Goal: Transaction & Acquisition: Purchase product/service

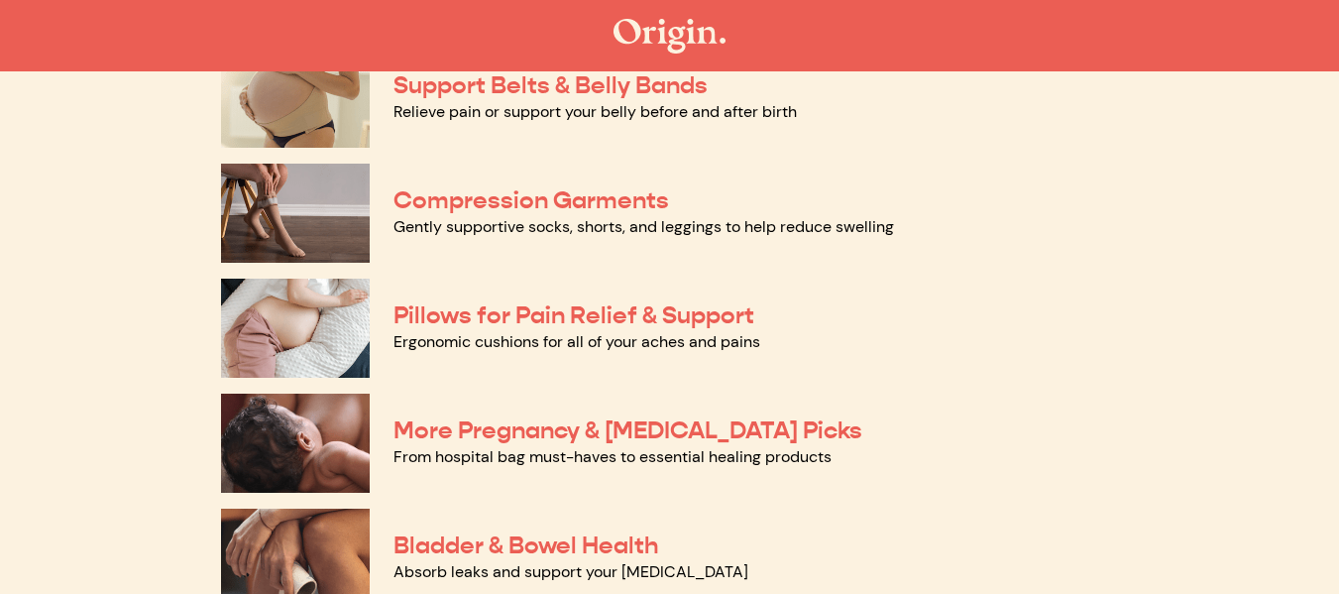
scroll to position [220, 0]
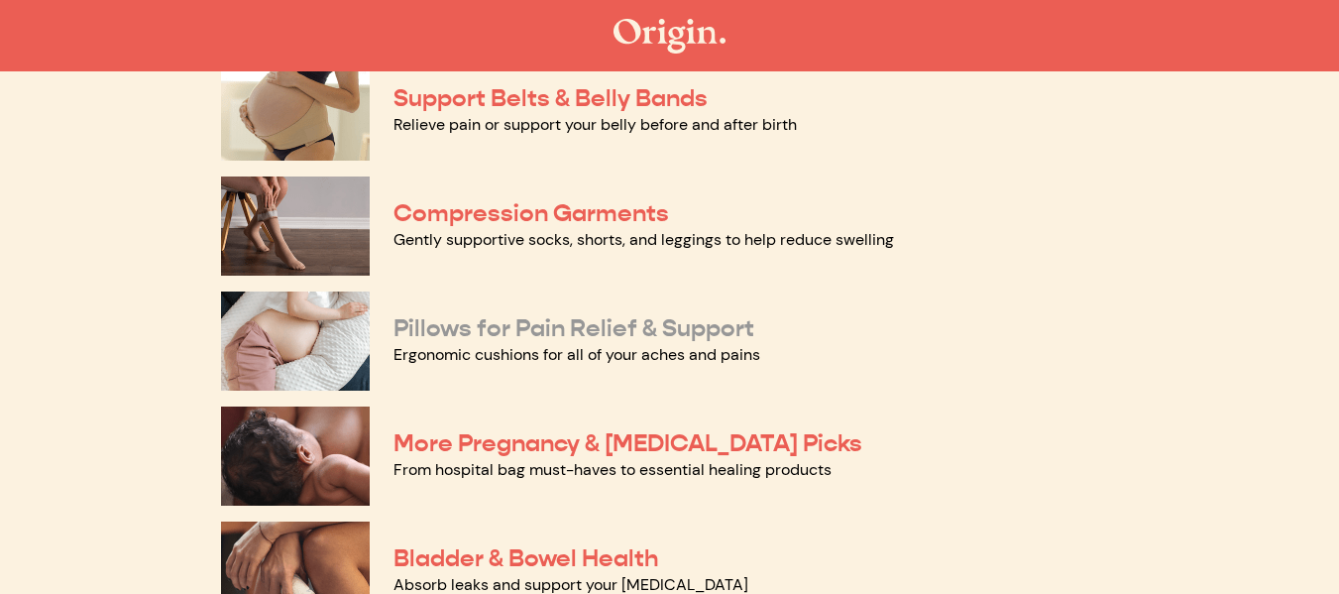
click at [567, 328] on link "Pillows for Pain Relief & Support" at bounding box center [573, 328] width 361 height 30
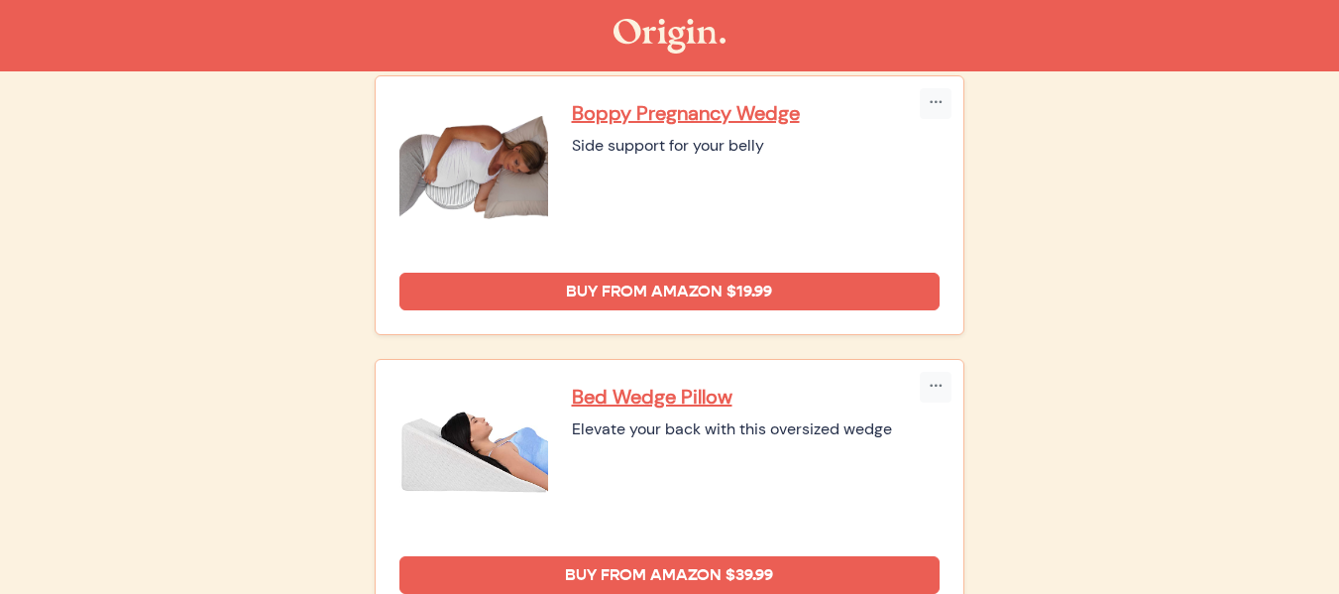
scroll to position [249, 0]
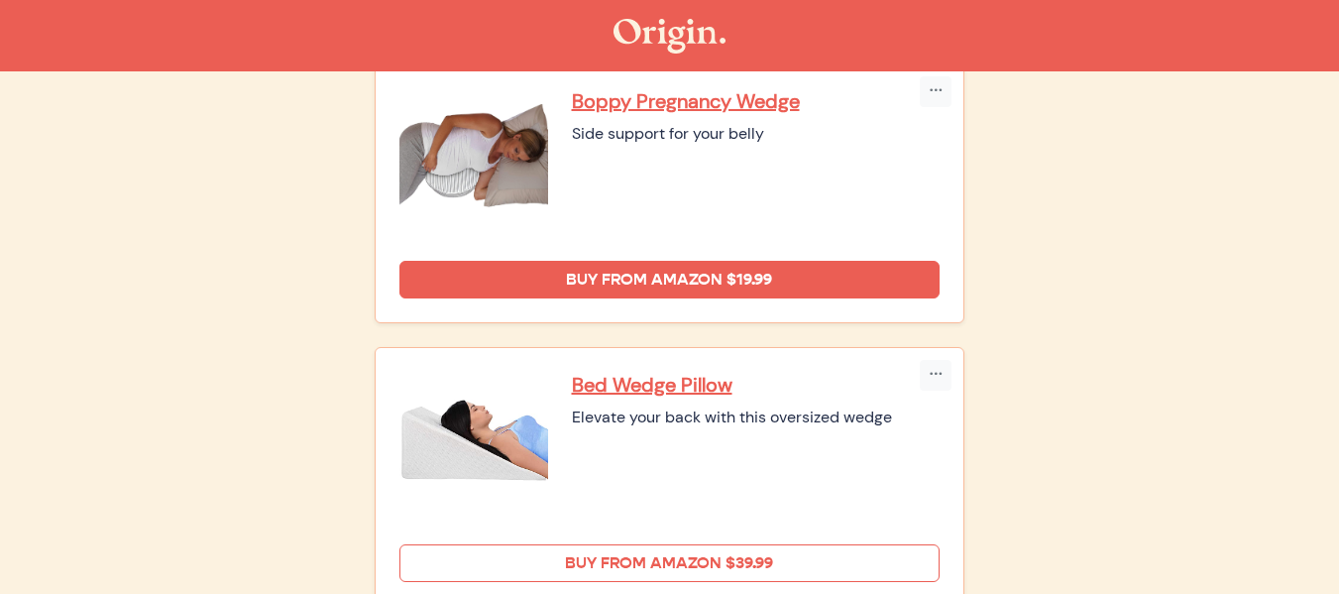
click at [835, 554] on link "Buy from Amazon $39.99" at bounding box center [669, 563] width 541 height 38
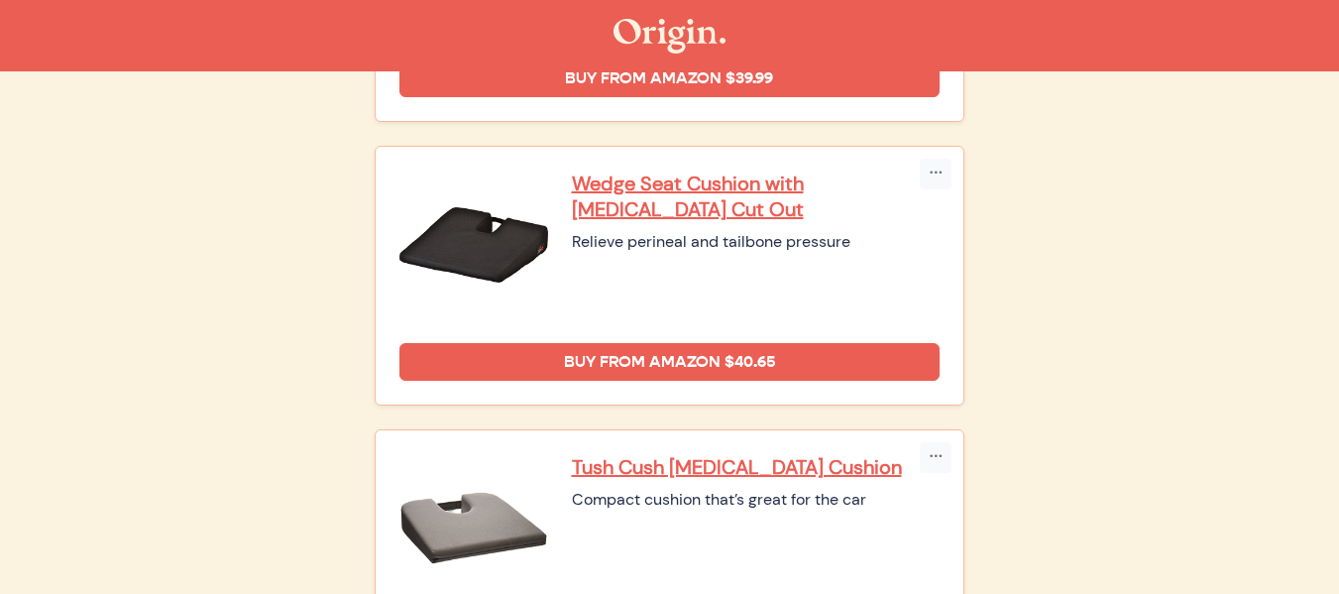
scroll to position [757, 0]
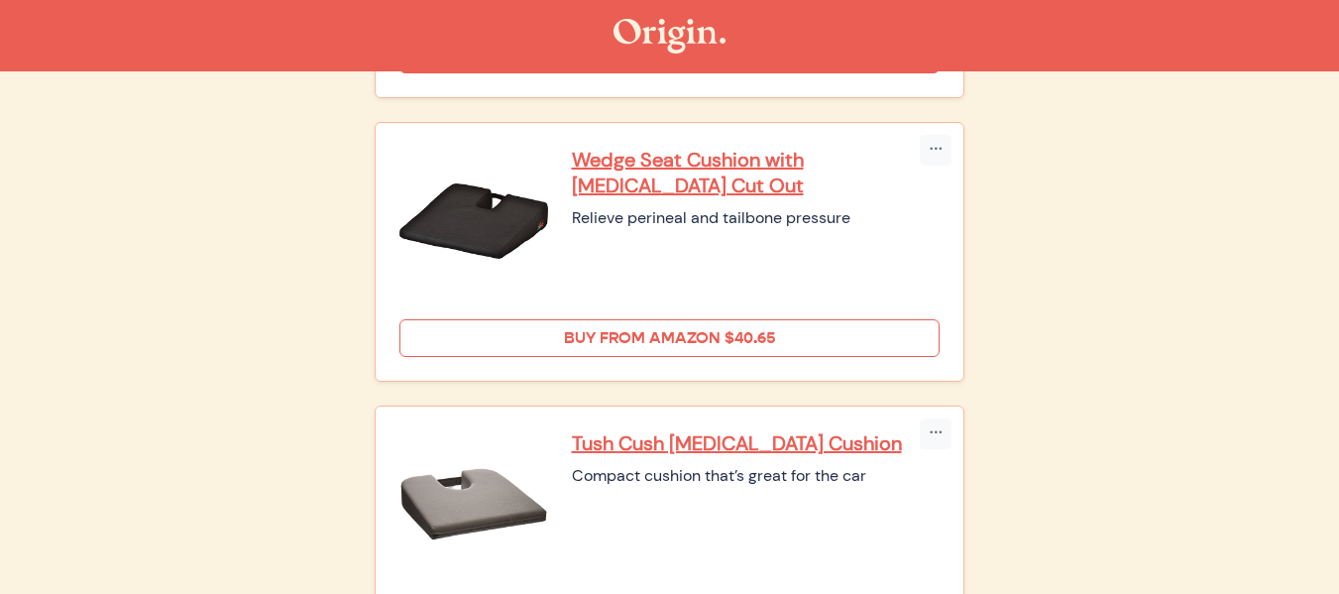
click at [865, 333] on link "Buy from Amazon $40.65" at bounding box center [669, 338] width 541 height 38
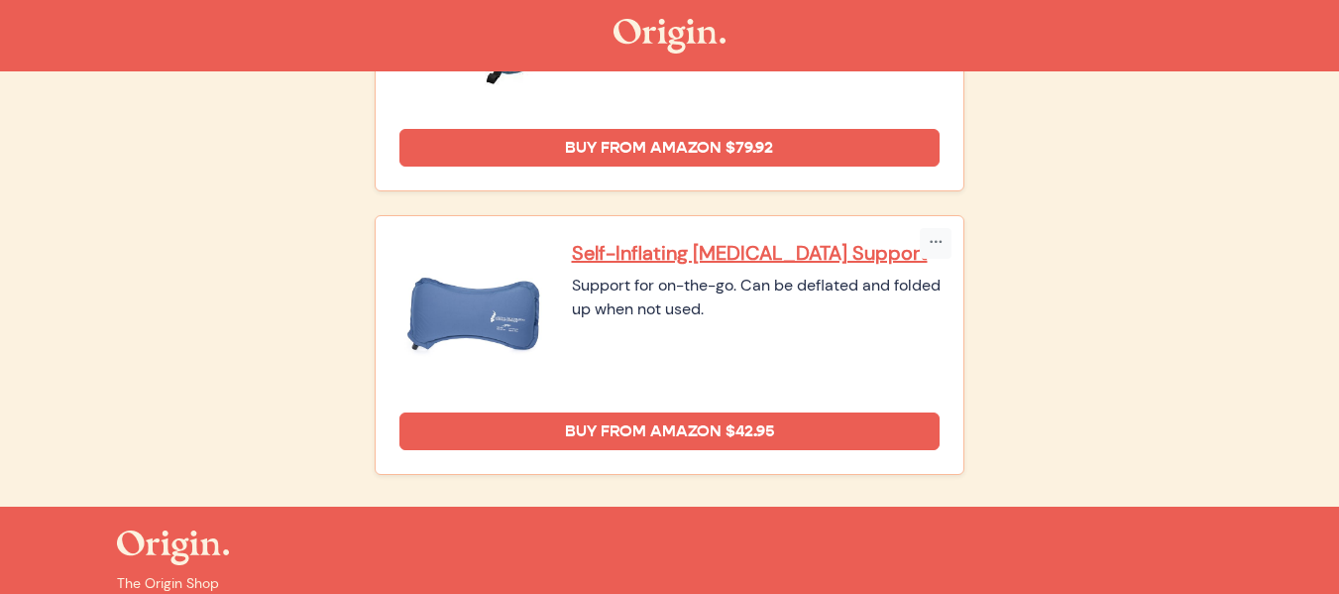
scroll to position [1518, 0]
